Goal: Task Accomplishment & Management: Complete application form

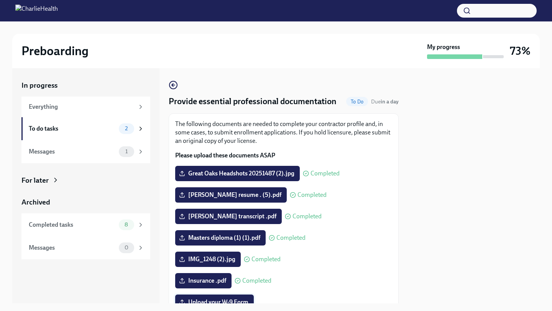
scroll to position [152, 0]
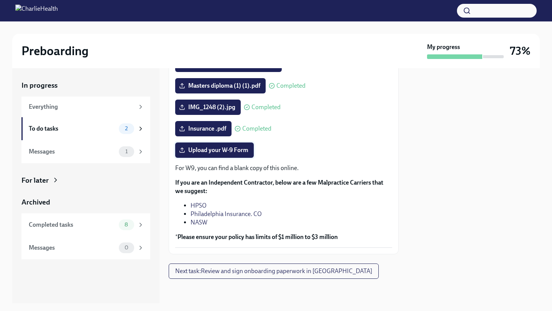
click at [234, 149] on span "Upload your W-9 Form" at bounding box center [215, 150] width 68 height 8
click at [0, 0] on input "Upload your W-9 Form" at bounding box center [0, 0] width 0 height 0
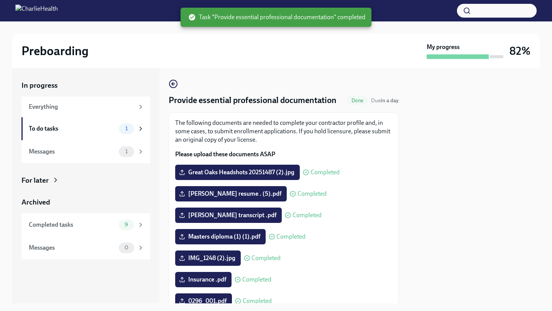
scroll to position [0, 0]
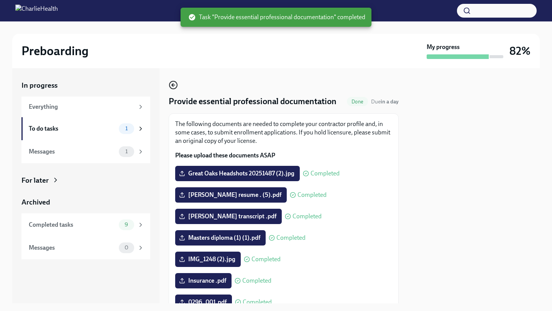
click at [172, 88] on icon "button" at bounding box center [173, 84] width 9 height 9
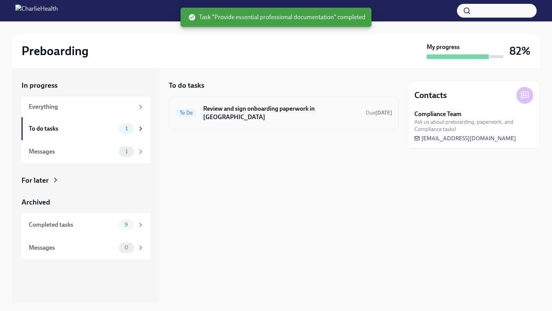
click at [238, 114] on div "To Do Review and sign onboarding paperwork in [GEOGRAPHIC_DATA] Due [DATE]" at bounding box center [283, 113] width 217 height 20
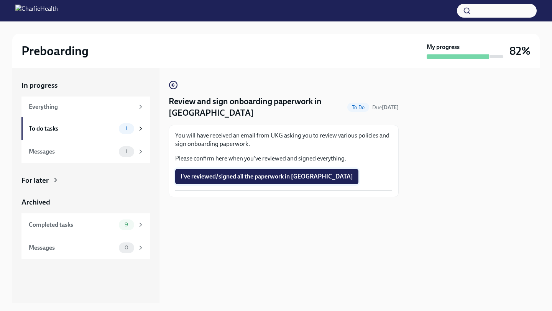
click at [193, 176] on span "I've reviewed/signed all the paperwork in [GEOGRAPHIC_DATA]" at bounding box center [267, 177] width 172 height 8
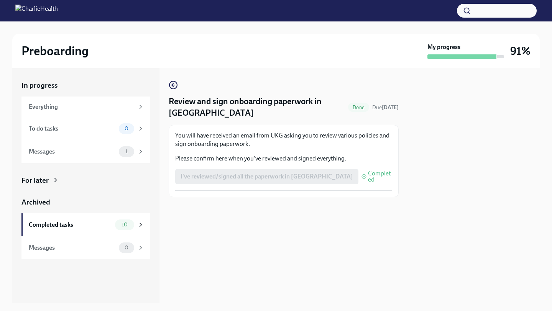
click at [232, 154] on p "Please confirm here when you've reviewed and signed everything." at bounding box center [283, 158] width 217 height 8
click at [136, 105] on div "Everything" at bounding box center [86, 107] width 115 height 8
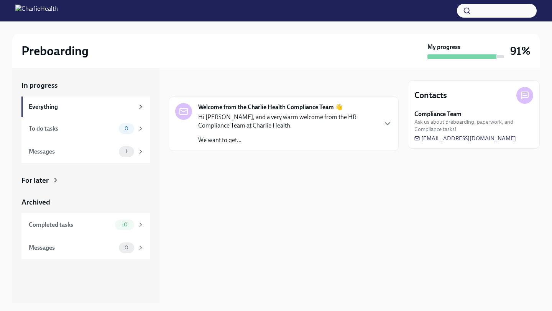
click at [224, 130] on div "Hi [PERSON_NAME], and a very warm welcome from the HR Compliance Team at Charli…" at bounding box center [287, 128] width 179 height 31
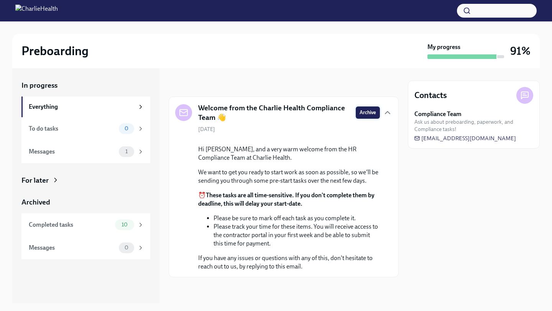
click at [370, 112] on span "Archive" at bounding box center [368, 113] width 16 height 8
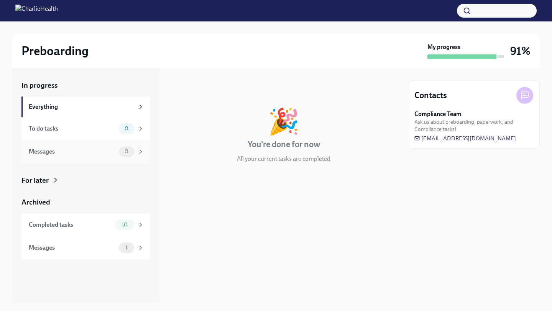
click at [76, 153] on div "Messages" at bounding box center [72, 152] width 87 height 8
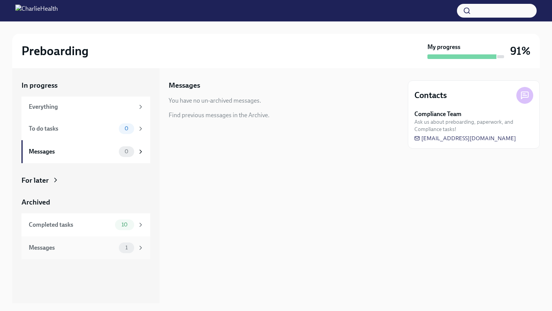
click at [65, 249] on div "Messages" at bounding box center [72, 248] width 87 height 8
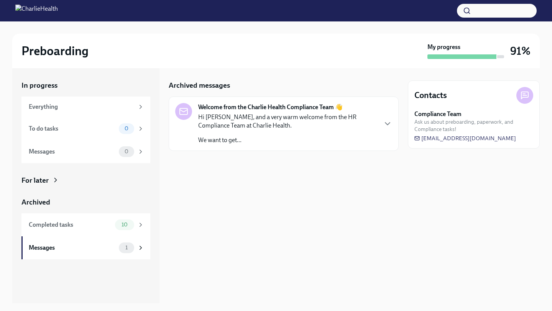
click at [273, 130] on div "Hi [PERSON_NAME], and a very warm welcome from the HR Compliance Team at Charli…" at bounding box center [287, 128] width 179 height 31
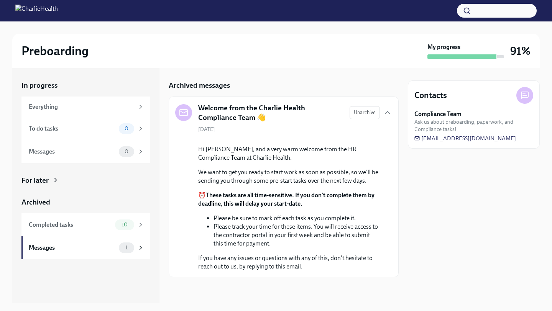
click at [361, 120] on div "Welcome from the Charlie Health Compliance Team 👋 Unarchive" at bounding box center [283, 113] width 217 height 20
click at [361, 114] on span "Unarchive" at bounding box center [365, 113] width 22 height 8
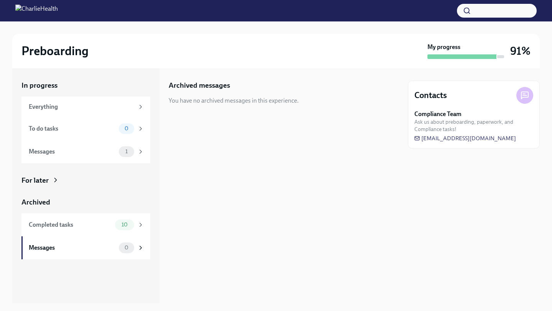
click at [460, 132] on span "Ask us about preboarding, paperwork, and Compliance tasks!" at bounding box center [473, 125] width 119 height 15
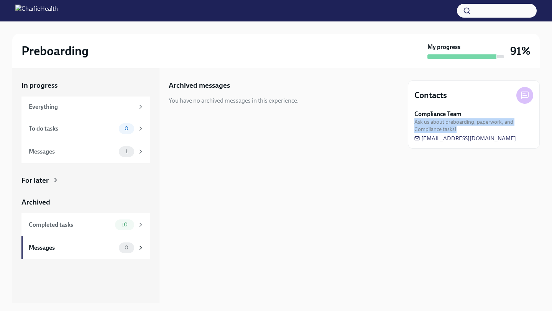
click at [460, 132] on span "Ask us about preboarding, paperwork, and Compliance tasks!" at bounding box center [473, 125] width 119 height 15
